Goal: Task Accomplishment & Management: Use online tool/utility

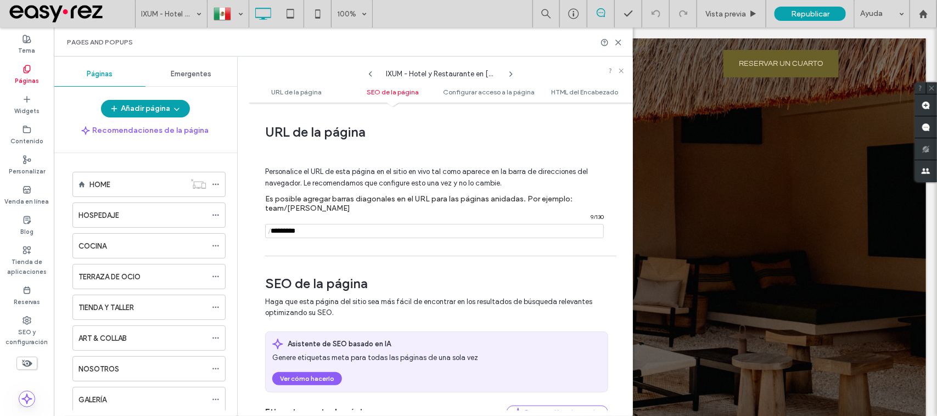
scroll to position [831, 0]
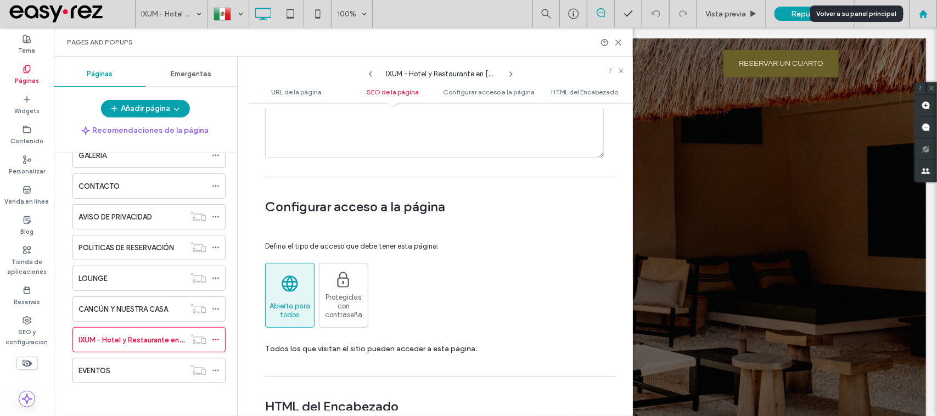
click at [915, 16] on div at bounding box center [923, 13] width 26 height 9
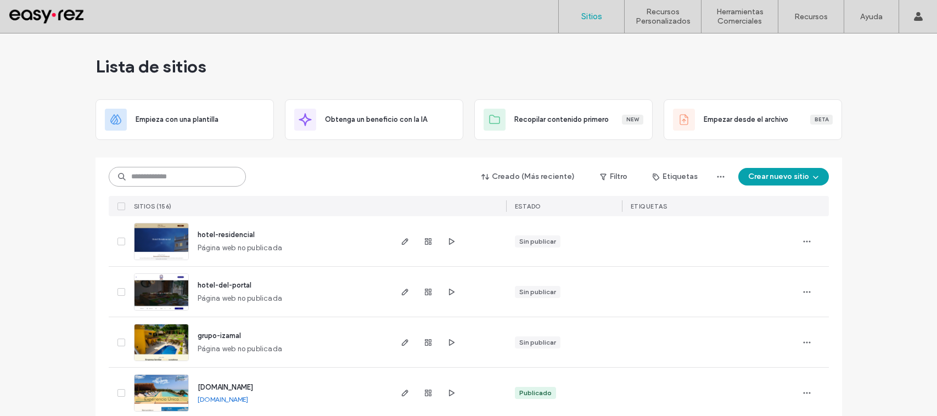
click at [131, 176] on input at bounding box center [177, 177] width 137 height 20
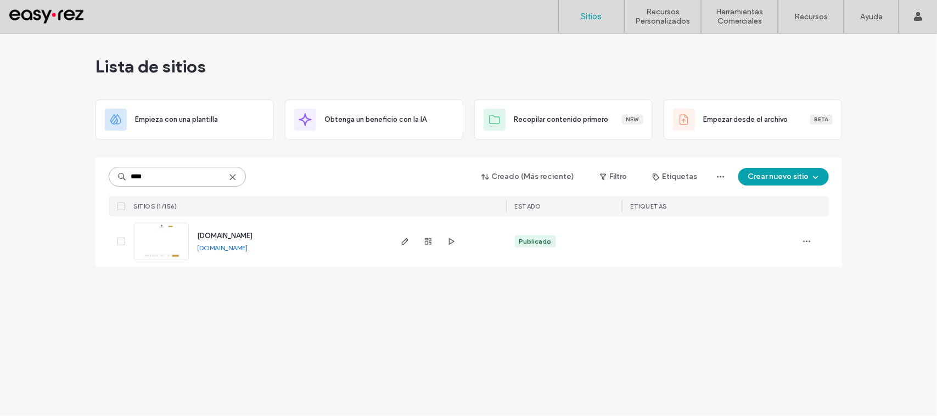
type input "****"
click at [251, 240] on div "www.hotelkalidonatere.com" at bounding box center [225, 235] width 55 height 11
click at [250, 235] on span "www.hotelkalidonatere.com" at bounding box center [225, 236] width 55 height 8
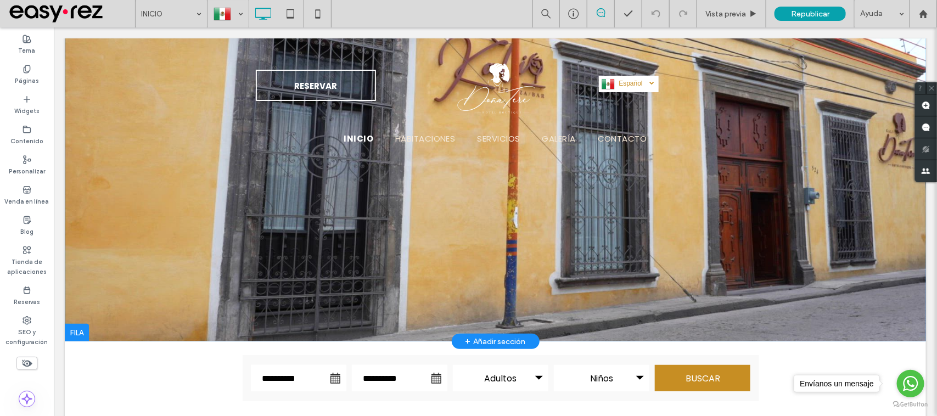
scroll to position [69, 0]
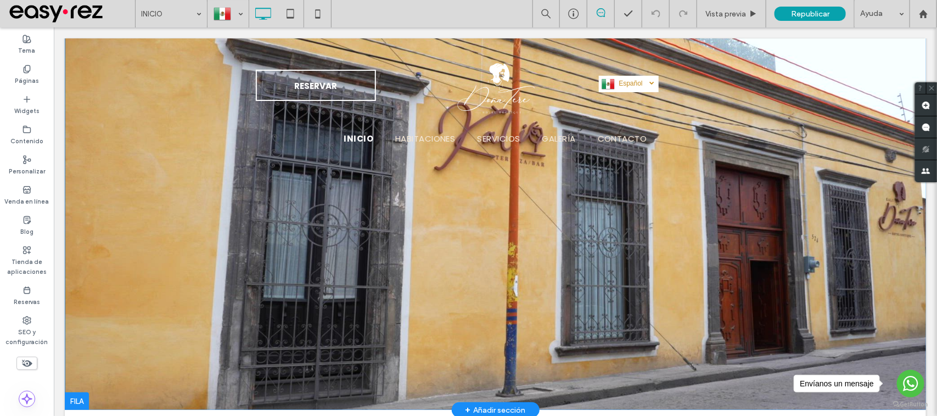
click at [217, 302] on div "Click To Paste Fila + Añadir sección" at bounding box center [494, 189] width 861 height 440
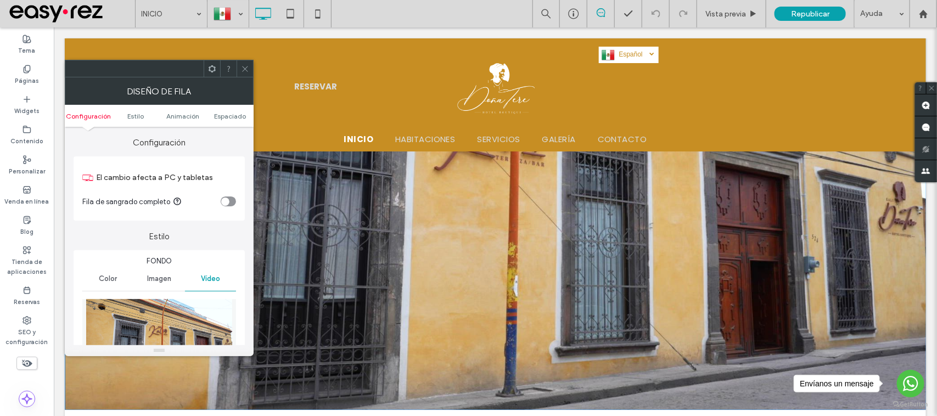
scroll to position [509, 0]
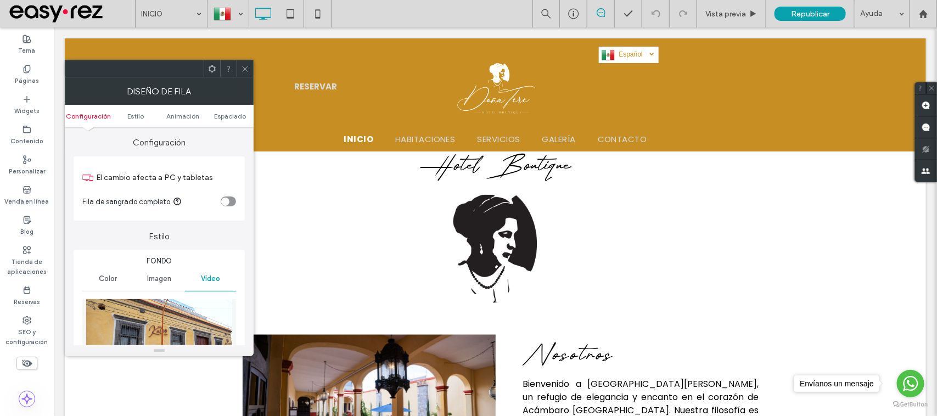
click at [202, 280] on span "Vídeo" at bounding box center [210, 278] width 19 height 9
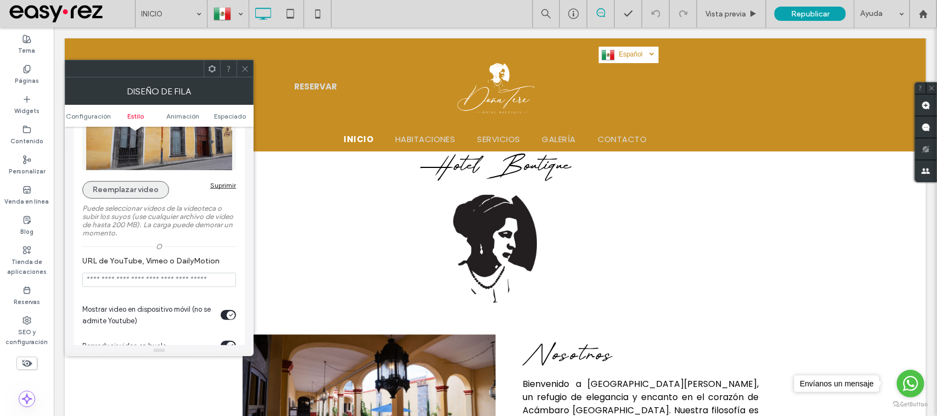
scroll to position [137, 0]
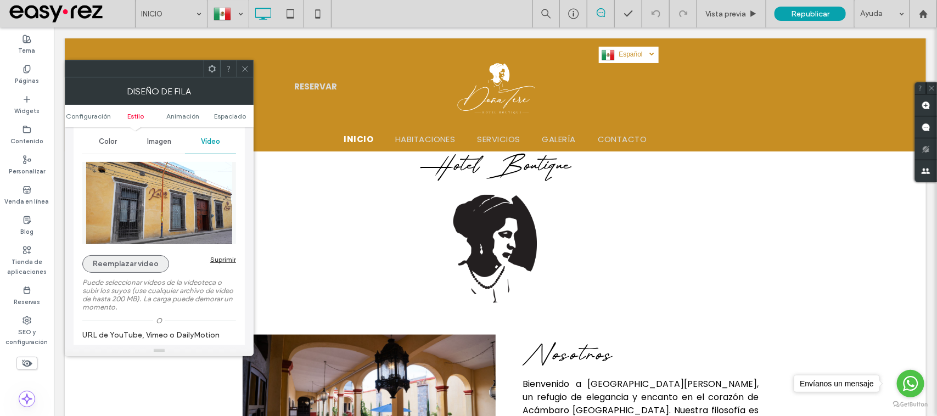
click at [158, 269] on button "Reemplazar video" at bounding box center [125, 264] width 87 height 18
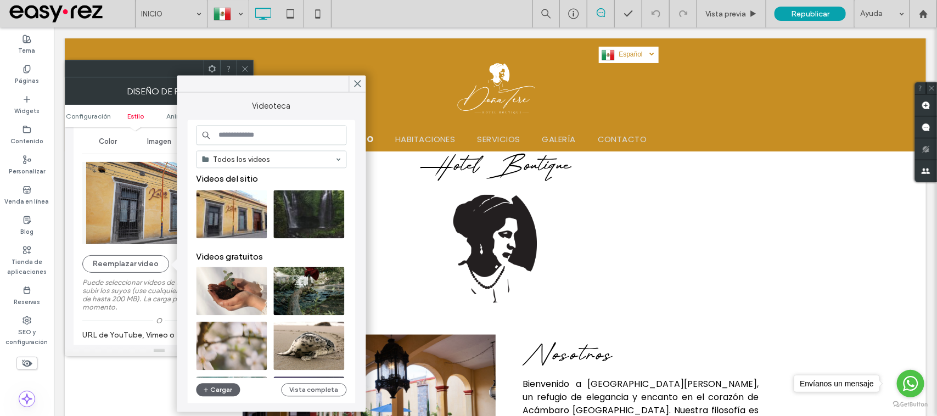
click at [206, 380] on div "Todos los videos Videos del sitio Videos gratuitos Cargar Vista completa" at bounding box center [271, 263] width 150 height 274
click at [214, 393] on button "Cargar" at bounding box center [218, 390] width 44 height 13
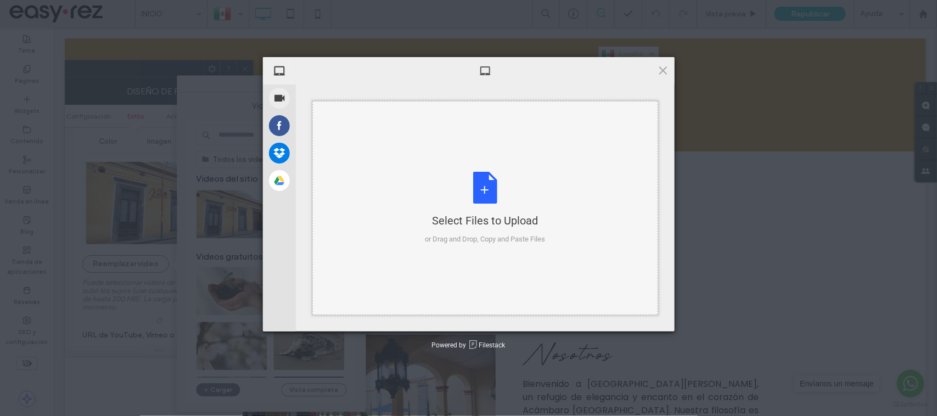
click at [441, 172] on div "Select Files to Upload or Drag and Drop, Copy and Paste Files" at bounding box center [485, 208] width 120 height 73
type input "**********"
click at [487, 235] on div "or Drag and Drop, Copy and Paste Files" at bounding box center [485, 239] width 120 height 11
type input "**********"
click at [661, 72] on span at bounding box center [663, 70] width 12 height 12
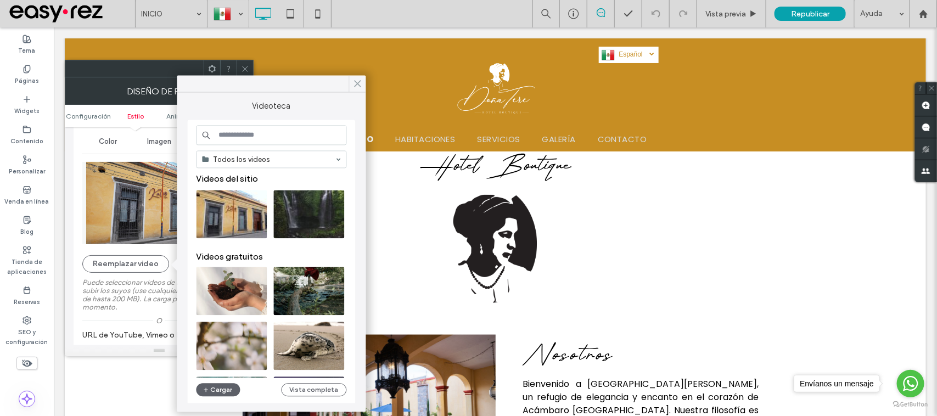
click at [354, 82] on icon at bounding box center [358, 84] width 10 height 10
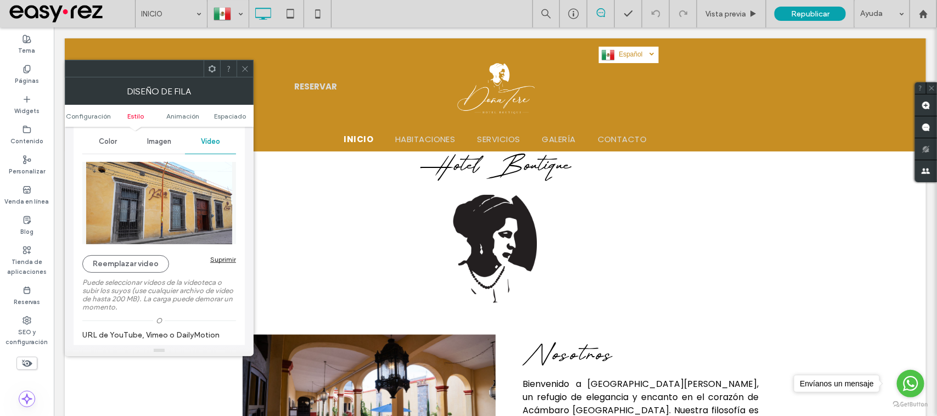
click at [247, 69] on icon at bounding box center [245, 69] width 8 height 8
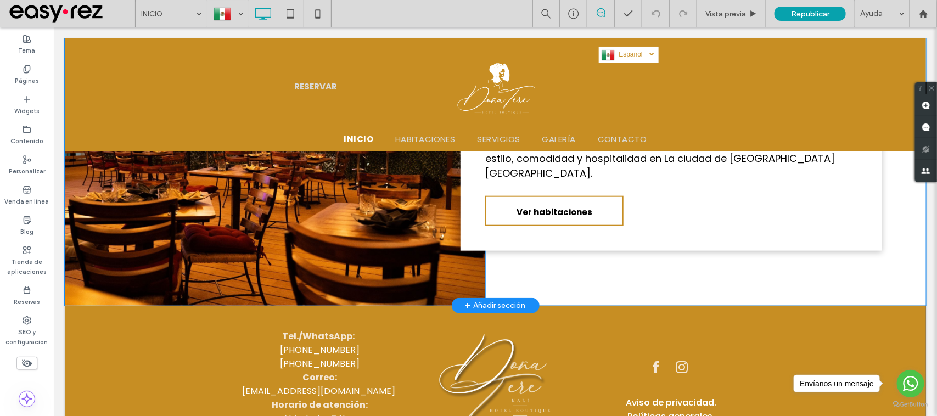
scroll to position [2327, 0]
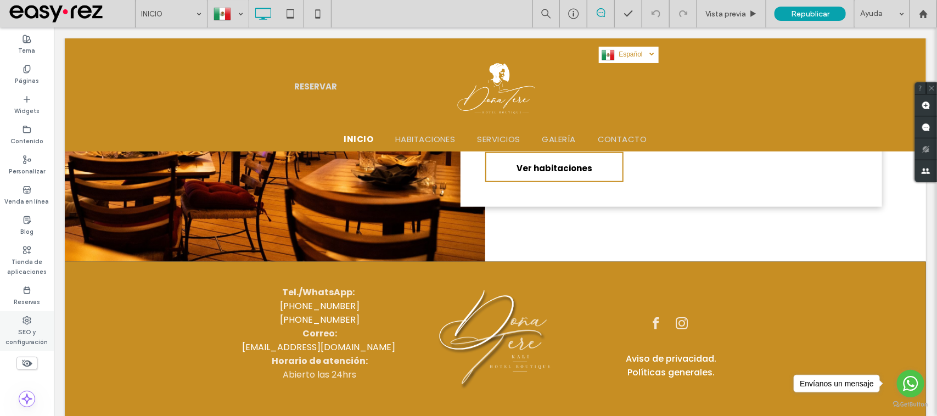
click at [50, 330] on label "SEO y configuración" at bounding box center [27, 336] width 54 height 22
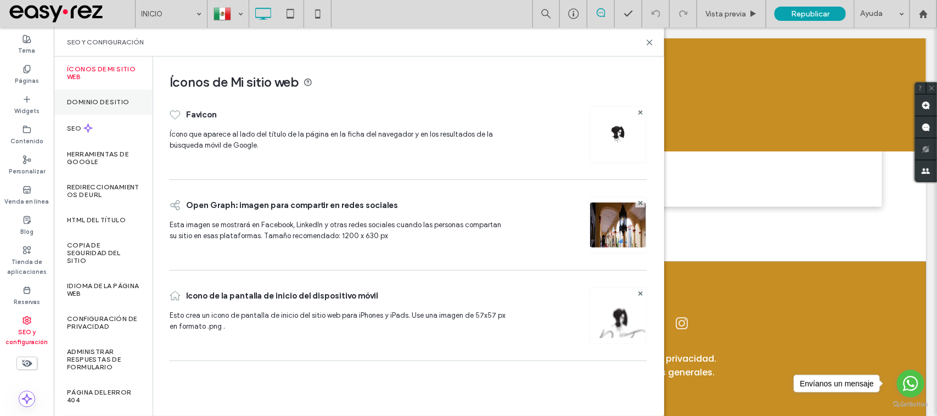
click at [82, 99] on label "Dominio de sitio" at bounding box center [98, 102] width 62 height 8
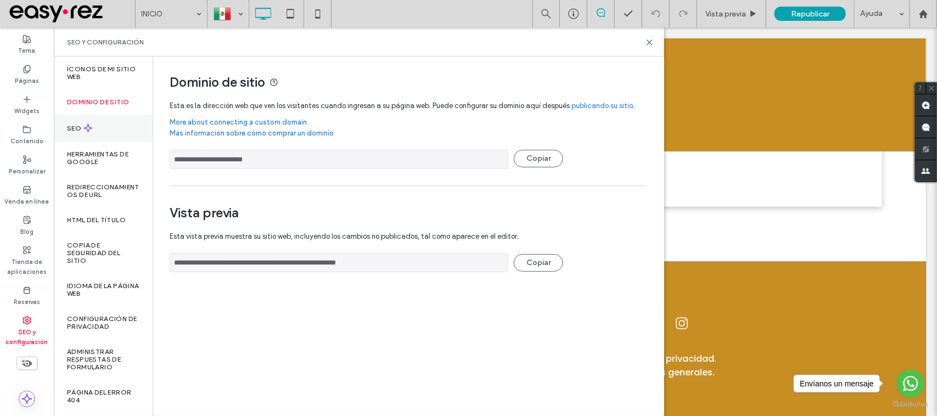
click at [94, 127] on div "SEO" at bounding box center [103, 128] width 99 height 27
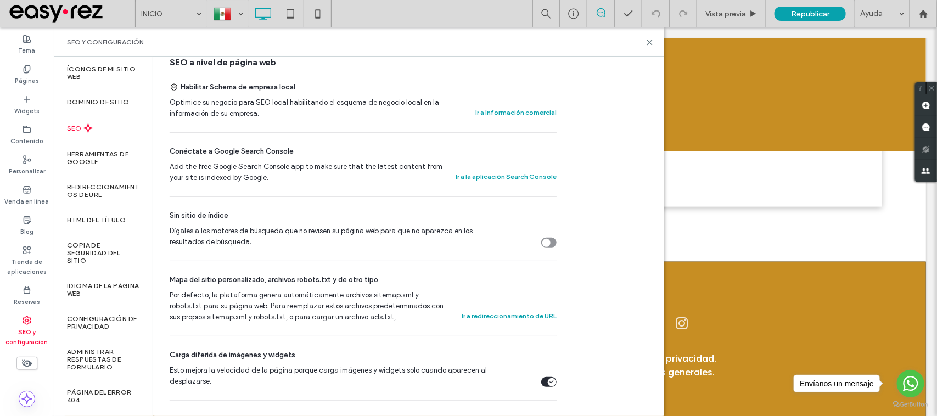
scroll to position [69, 0]
